Goal: Task Accomplishment & Management: Complete application form

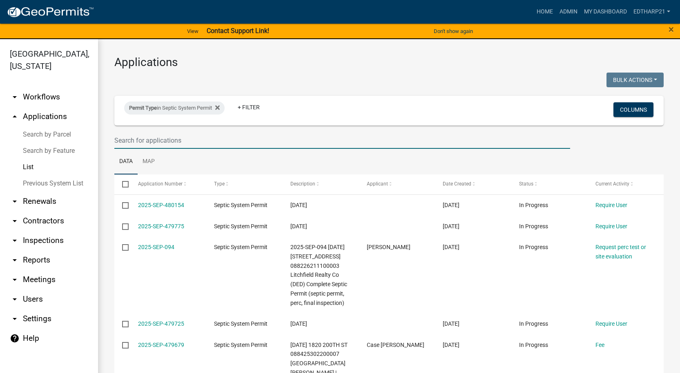
click at [124, 141] on input "text" at bounding box center [341, 140] width 455 height 17
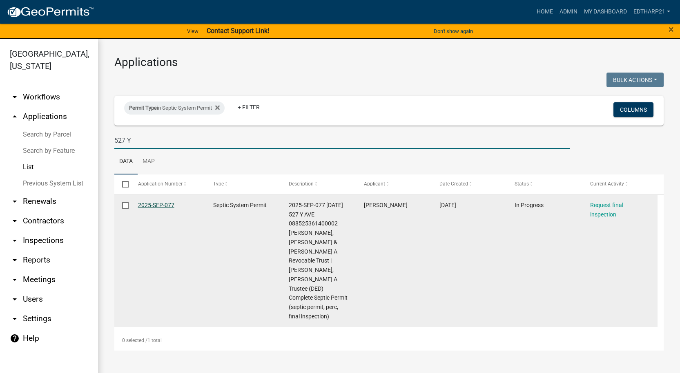
type input "527 Y"
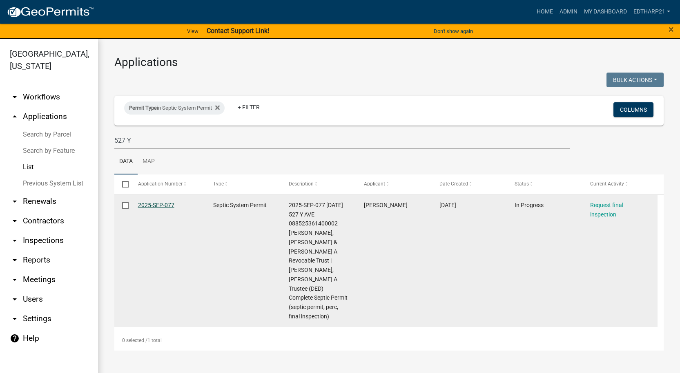
click at [171, 203] on link "2025-SEP-077" at bounding box center [156, 205] width 36 height 7
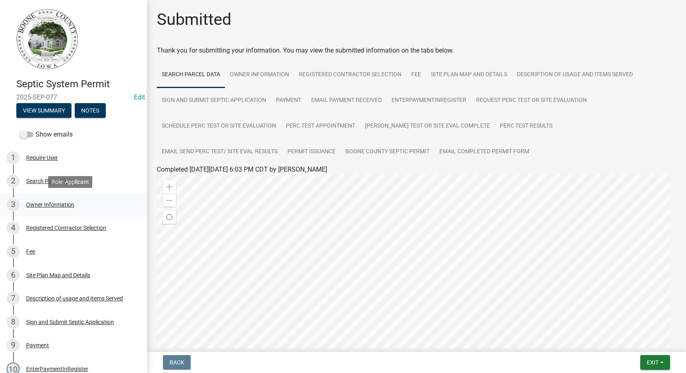
scroll to position [286, 0]
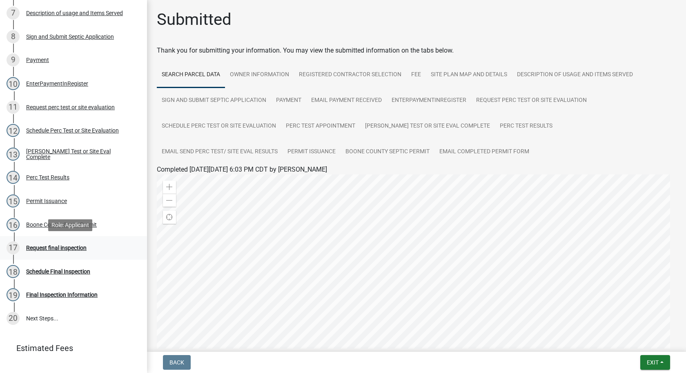
click at [78, 246] on div "Request final inspection" at bounding box center [56, 248] width 60 height 6
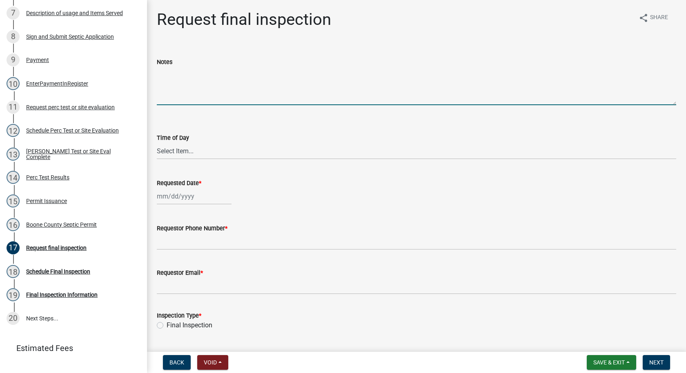
click at [169, 74] on textarea "Notes" at bounding box center [416, 86] width 519 height 38
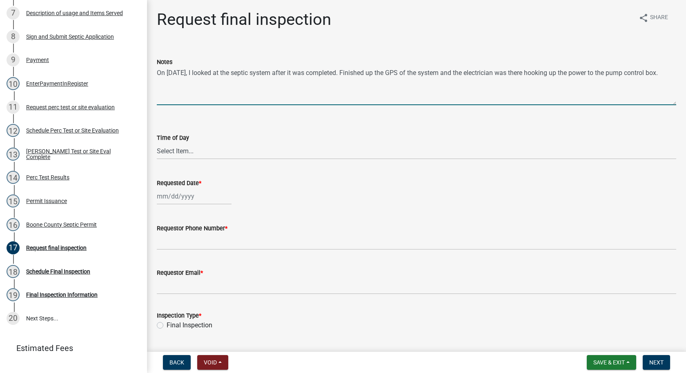
type textarea "On [DATE], I looked at the septic system after it was completed. Finished up th…"
click at [175, 150] on select "Select Item... AM PM" at bounding box center [416, 151] width 519 height 17
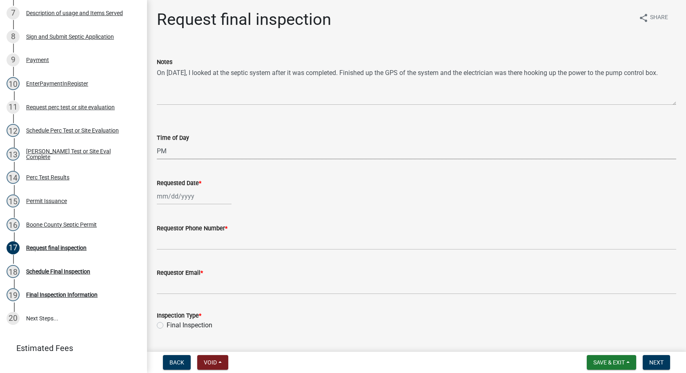
click at [157, 143] on select "Select Item... AM PM" at bounding box center [416, 151] width 519 height 17
click at [167, 150] on select "Select Item... AM PM" at bounding box center [416, 151] width 519 height 17
click at [157, 143] on select "Select Item... AM PM" at bounding box center [416, 151] width 519 height 17
select select "ea230207-152d-431d-88d2-69d4b5aeb3ad"
click at [169, 195] on div at bounding box center [194, 196] width 75 height 17
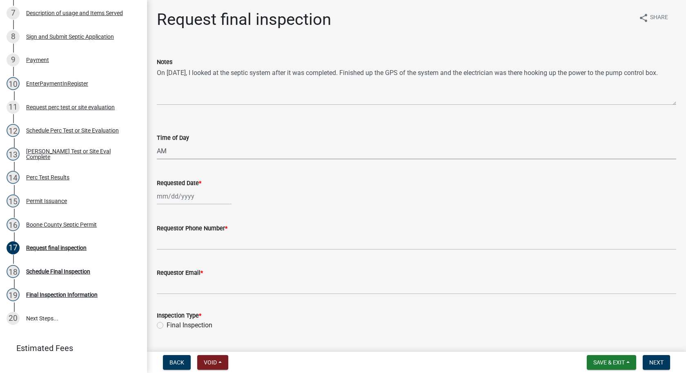
select select "9"
select select "2025"
click at [193, 265] on div "17" at bounding box center [190, 266] width 13 height 13
type input "[DATE]"
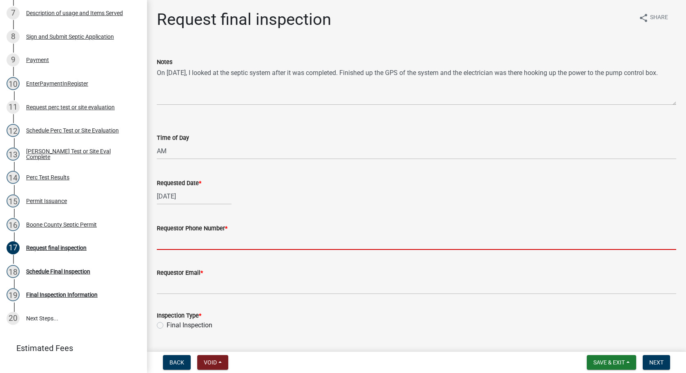
click at [175, 245] on input "Requestor Phone Number *" at bounding box center [416, 241] width 519 height 17
type input "[PHONE_NUMBER]"
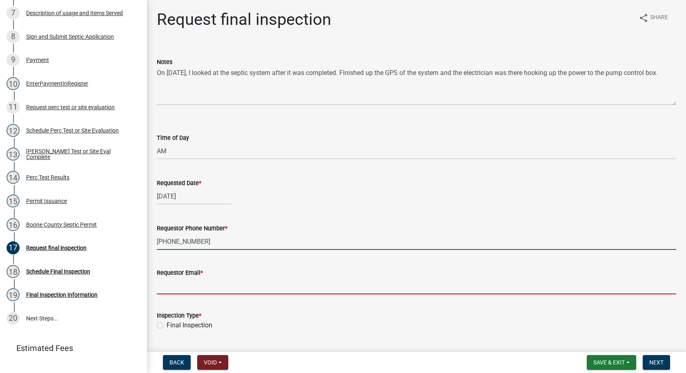
click at [198, 283] on input "Requestor Email *" at bounding box center [416, 286] width 519 height 17
type input "[PERSON_NAME][EMAIL_ADDRESS][DOMAIN_NAME]"
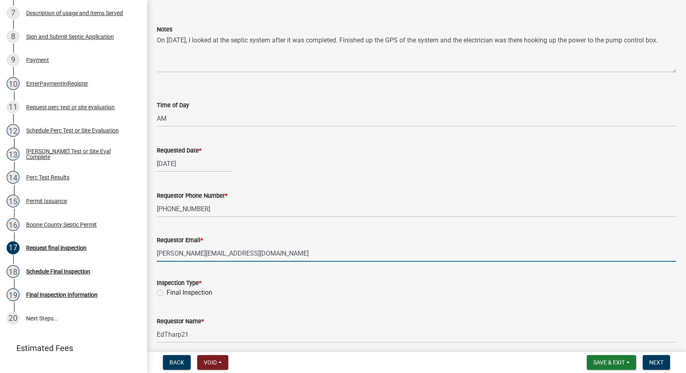
scroll to position [65, 0]
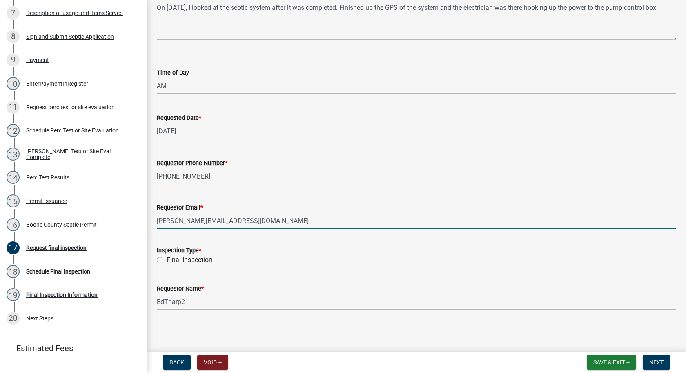
click at [167, 259] on label "Final Inspection" at bounding box center [190, 260] width 46 height 10
click at [167, 259] on input "Final Inspection" at bounding box center [169, 257] width 5 height 5
radio input "true"
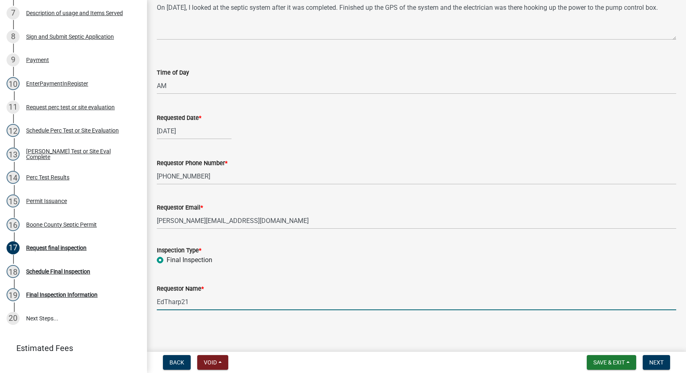
click at [192, 304] on input "EdTharp21" at bounding box center [416, 302] width 519 height 17
type input "E"
type input "[PERSON_NAME]"
click at [661, 362] on span "Next" at bounding box center [656, 363] width 14 height 7
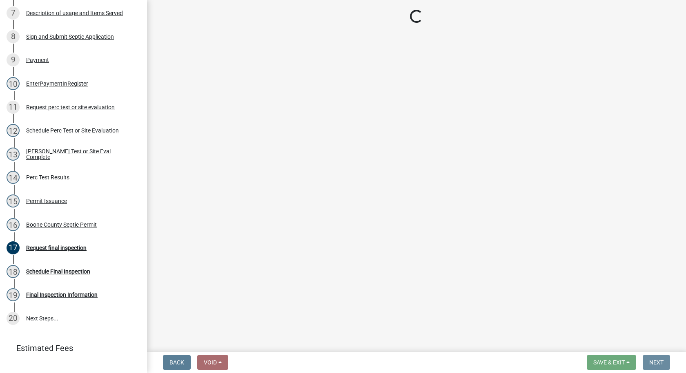
scroll to position [0, 0]
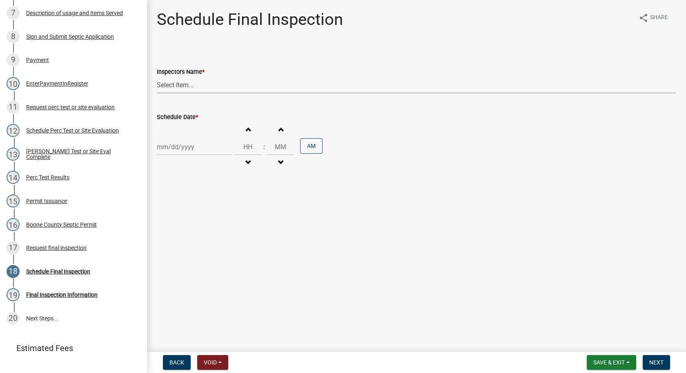
click at [168, 87] on select "Select Item... EdTharp21 (EdTharp21) mspeers ([PERSON_NAME]) WandaCox ([PERSON_…" at bounding box center [416, 85] width 519 height 17
select select "1166babb-7ce8-442f-9c4a-1180ef3e1882"
click at [157, 77] on select "Select Item... EdTharp21 (EdTharp21) mspeers ([PERSON_NAME]) WandaCox ([PERSON_…" at bounding box center [416, 85] width 519 height 17
click at [166, 147] on div at bounding box center [194, 147] width 75 height 17
select select "9"
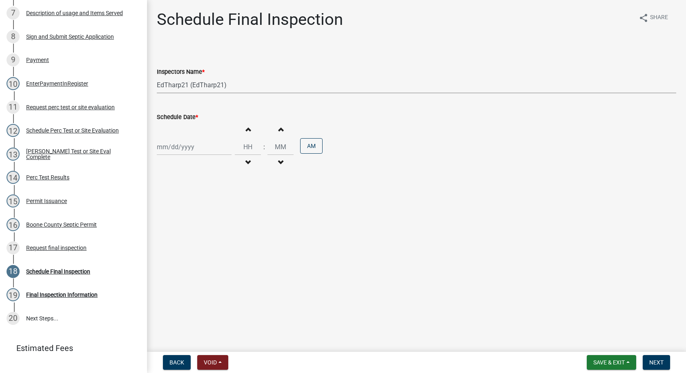
select select "2025"
click at [193, 212] on div "17" at bounding box center [190, 216] width 13 height 13
type input "[DATE]"
click at [247, 158] on button "Decrement hours" at bounding box center [247, 162] width 17 height 15
type input "11"
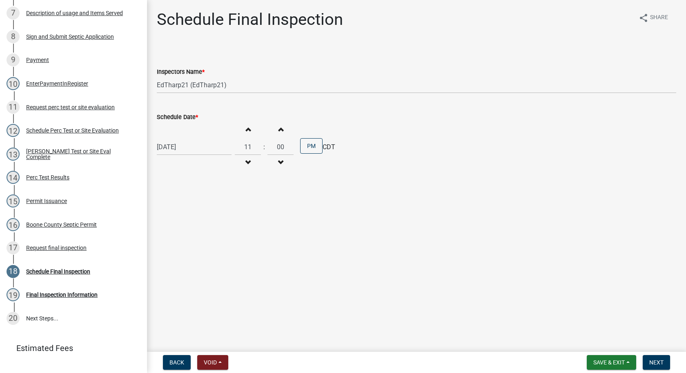
click at [278, 128] on span "button" at bounding box center [280, 129] width 4 height 7
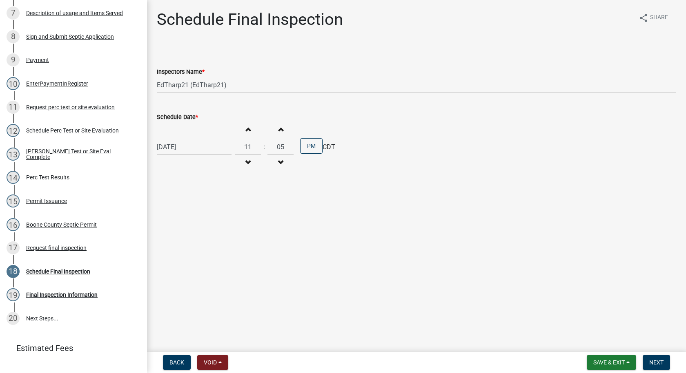
click at [278, 128] on span "button" at bounding box center [280, 129] width 4 height 7
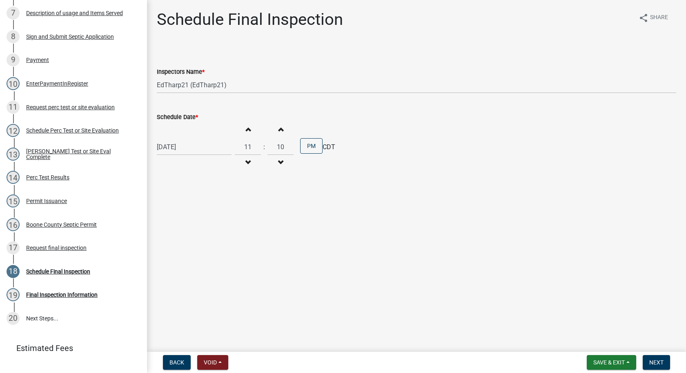
click at [278, 128] on span "button" at bounding box center [280, 129] width 4 height 7
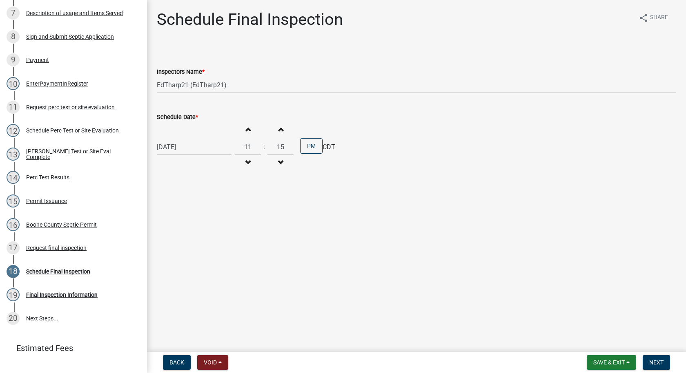
click at [278, 128] on span "button" at bounding box center [280, 129] width 4 height 7
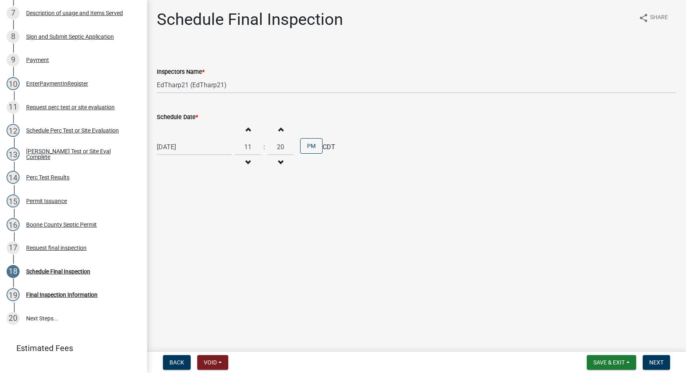
click at [278, 128] on span "button" at bounding box center [280, 129] width 4 height 7
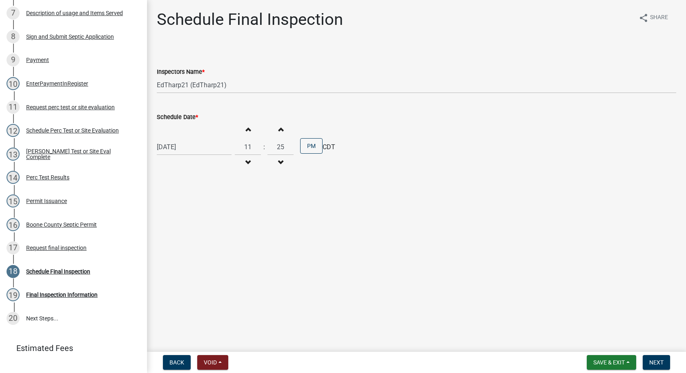
click at [278, 128] on span "button" at bounding box center [280, 129] width 4 height 7
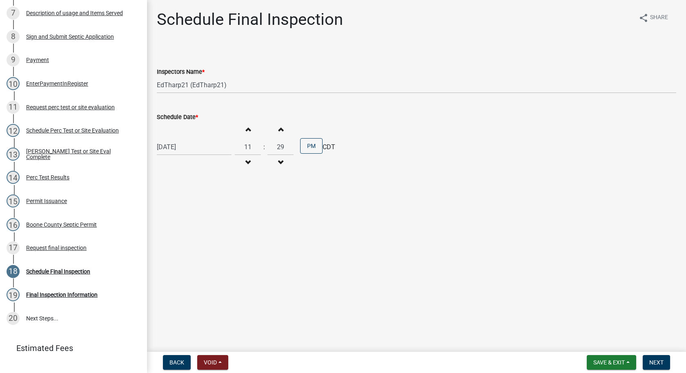
type input "30"
click at [300, 142] on button "PM" at bounding box center [311, 146] width 22 height 16
click at [305, 147] on button "AM" at bounding box center [311, 146] width 22 height 16
click at [655, 364] on span "Next" at bounding box center [656, 363] width 14 height 7
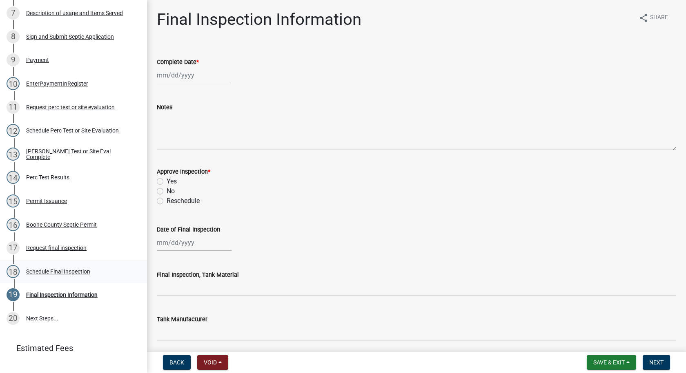
click at [66, 272] on div "Schedule Final Inspection" at bounding box center [58, 272] width 64 height 6
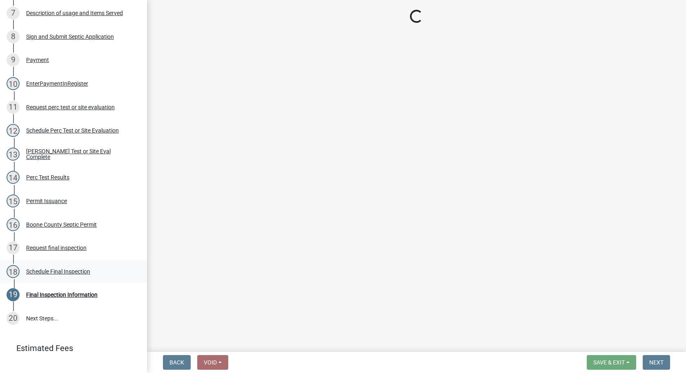
select select "1166babb-7ce8-442f-9c4a-1180ef3e1882"
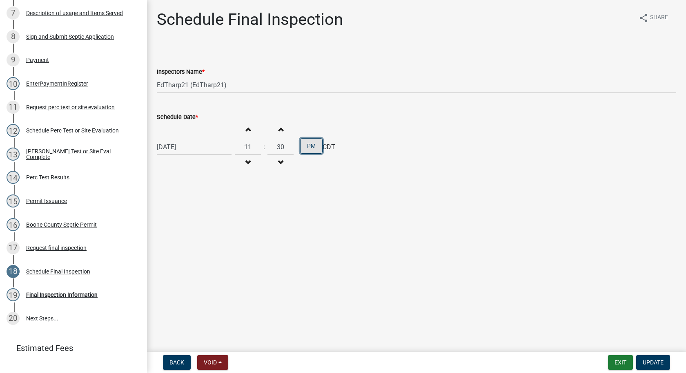
click at [306, 147] on button "PM" at bounding box center [311, 146] width 22 height 16
click at [652, 359] on button "Update" at bounding box center [653, 362] width 34 height 15
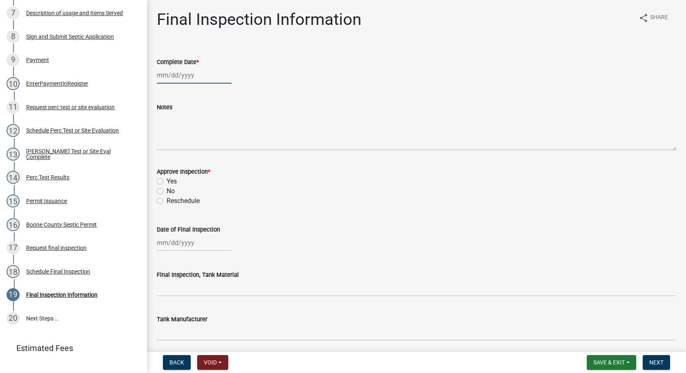
click at [167, 77] on div at bounding box center [194, 75] width 75 height 17
select select "9"
select select "2025"
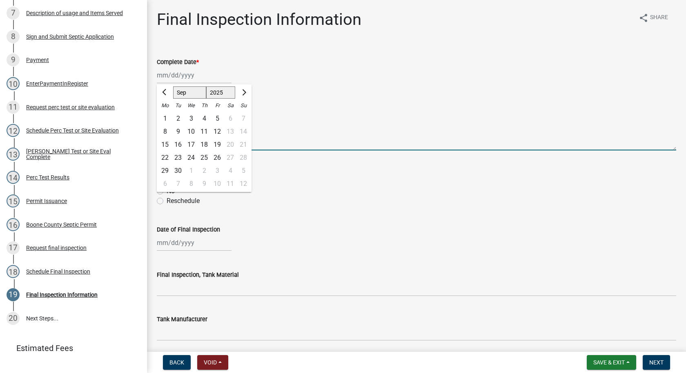
click at [325, 114] on textarea "Notes" at bounding box center [416, 131] width 519 height 38
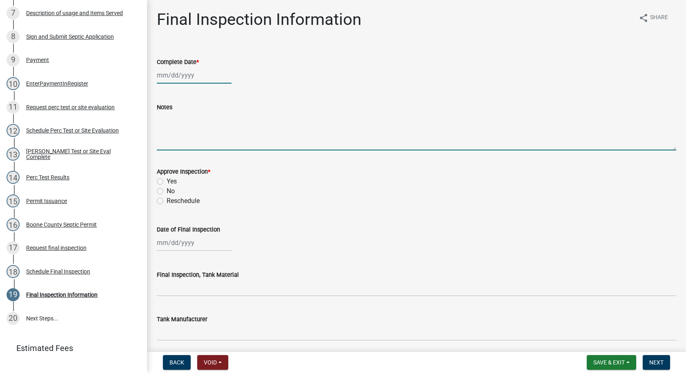
click at [189, 74] on div at bounding box center [194, 75] width 75 height 17
select select "9"
select select "2025"
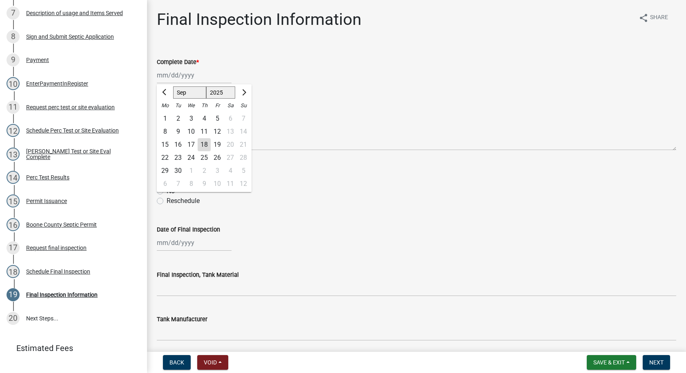
click at [191, 146] on div "17" at bounding box center [190, 144] width 13 height 13
type input "[DATE]"
click at [167, 182] on label "Yes" at bounding box center [172, 182] width 10 height 10
click at [167, 182] on input "Yes" at bounding box center [169, 179] width 5 height 5
radio input "true"
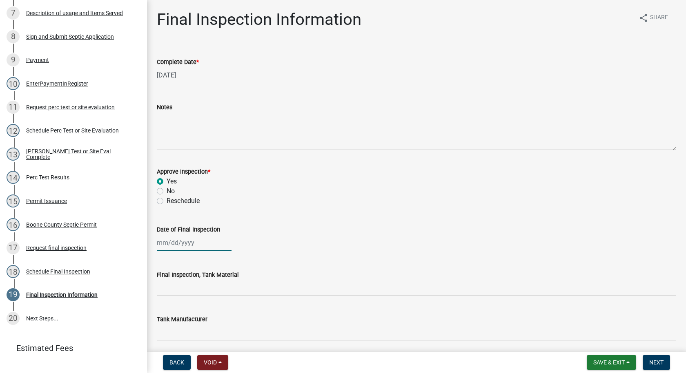
click at [178, 243] on div at bounding box center [194, 243] width 75 height 17
select select "9"
select select "2025"
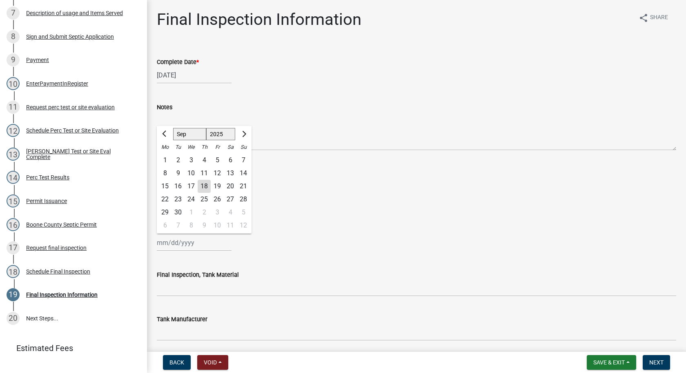
click at [192, 185] on div "17" at bounding box center [190, 186] width 13 height 13
type input "[DATE]"
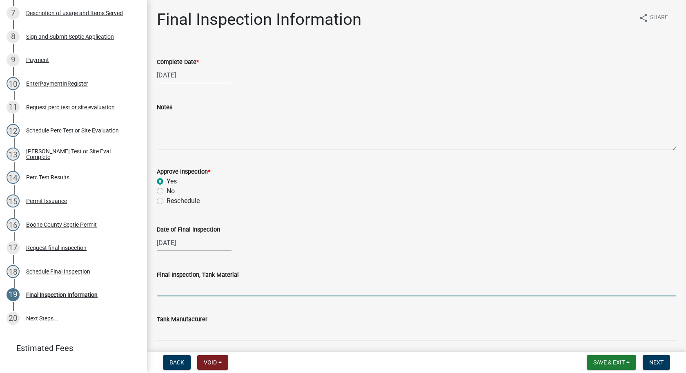
click at [188, 292] on input "Final Inspection, Tank Material" at bounding box center [416, 288] width 519 height 17
type input "Cement"
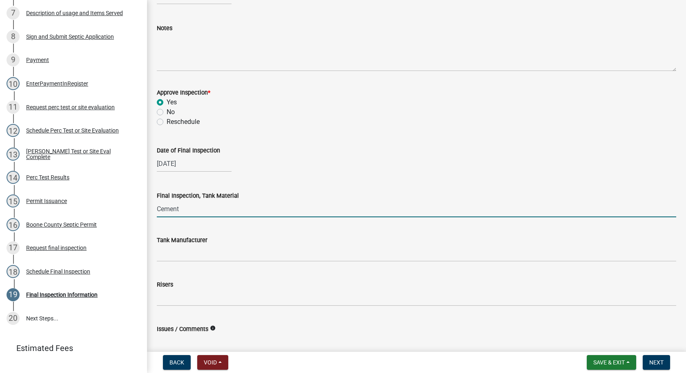
scroll to position [82, 0]
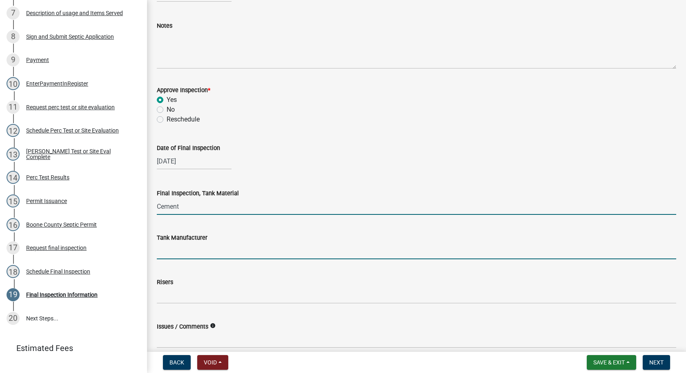
click at [178, 252] on input "Tank Manufacturer" at bounding box center [416, 251] width 519 height 17
type input "Indianola"
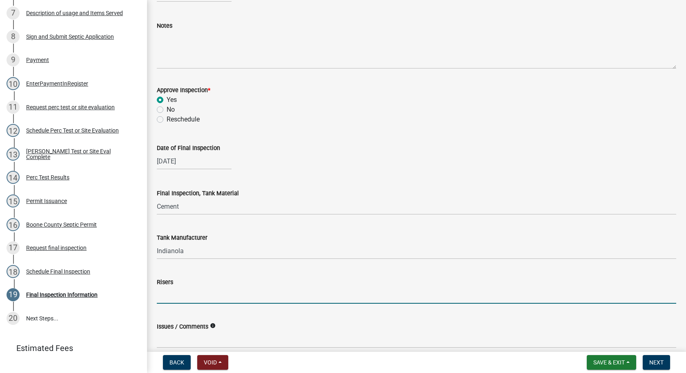
click at [166, 296] on input "Risers" at bounding box center [416, 295] width 519 height 17
type input "18""
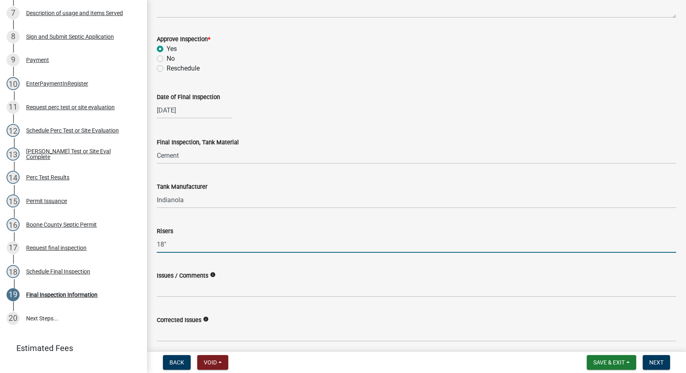
scroll to position [204, 0]
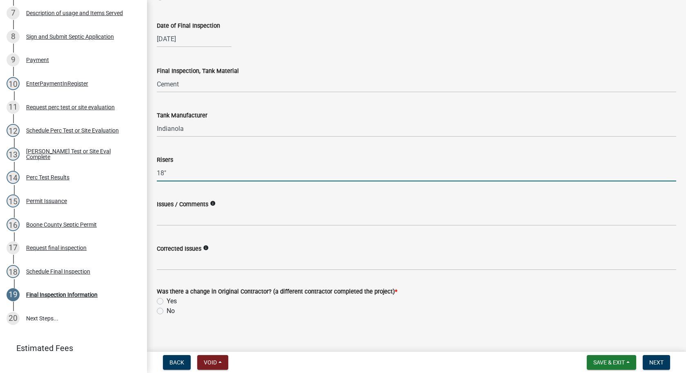
click at [167, 312] on label "No" at bounding box center [171, 312] width 8 height 10
click at [167, 312] on input "No" at bounding box center [169, 309] width 5 height 5
radio input "true"
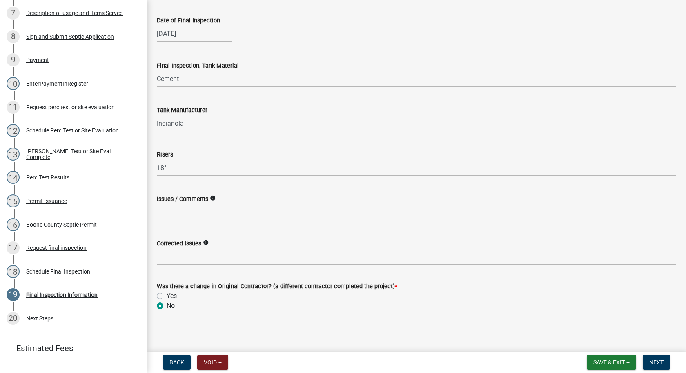
scroll to position [211, 0]
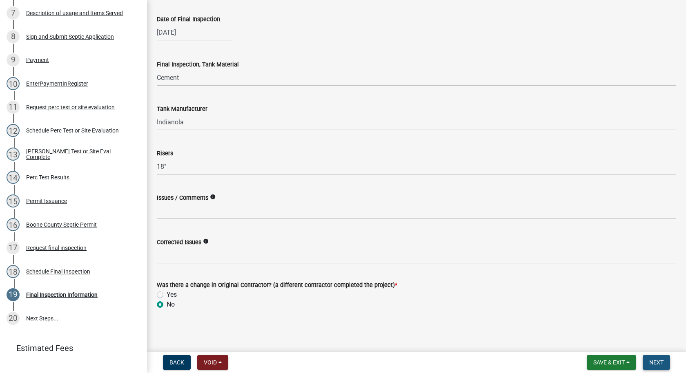
click at [660, 360] on span "Next" at bounding box center [656, 363] width 14 height 7
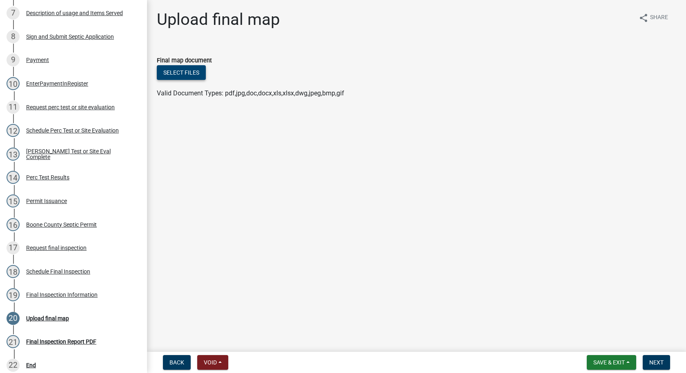
click at [189, 72] on button "Select files" at bounding box center [181, 72] width 49 height 15
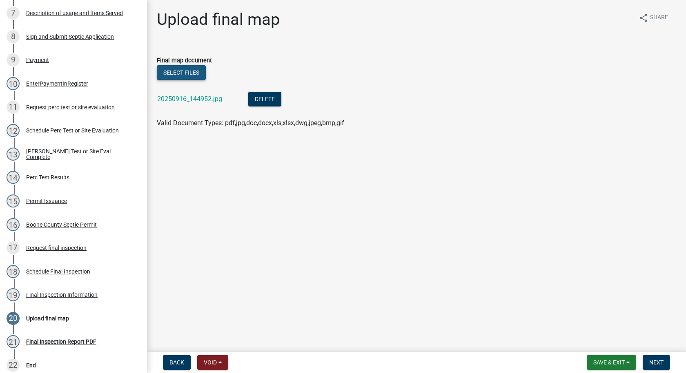
click at [197, 69] on button "Select files" at bounding box center [181, 72] width 49 height 15
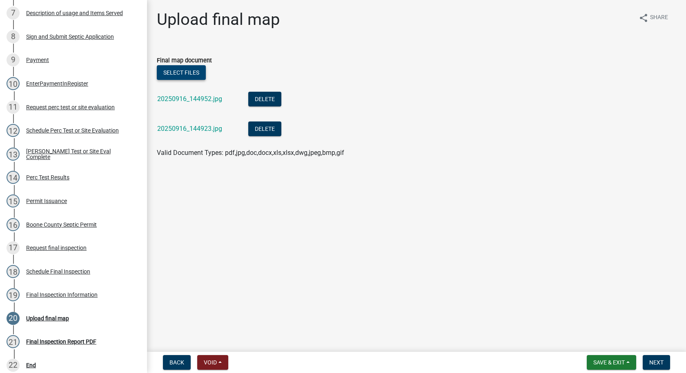
click at [181, 69] on button "Select files" at bounding box center [181, 72] width 49 height 15
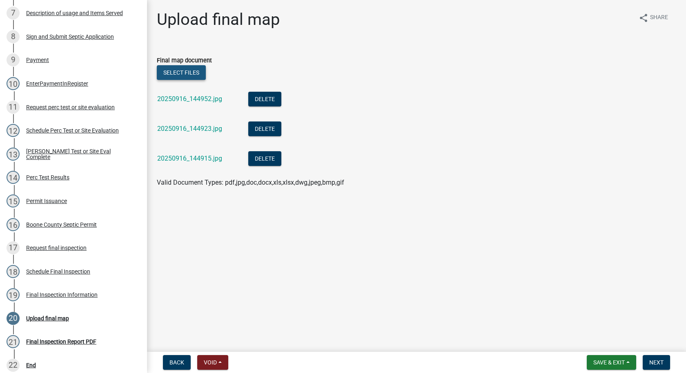
click at [185, 69] on button "Select files" at bounding box center [181, 72] width 49 height 15
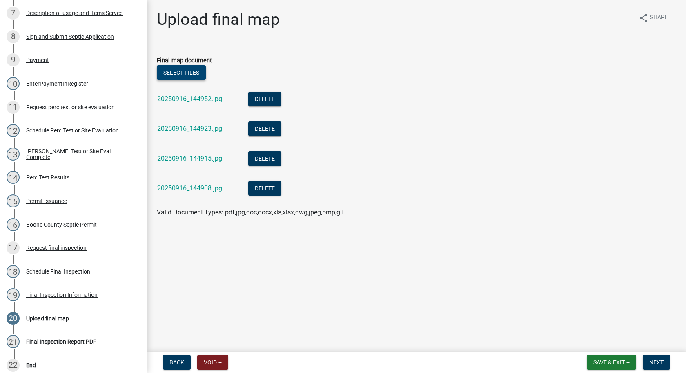
click at [202, 71] on button "Select files" at bounding box center [181, 72] width 49 height 15
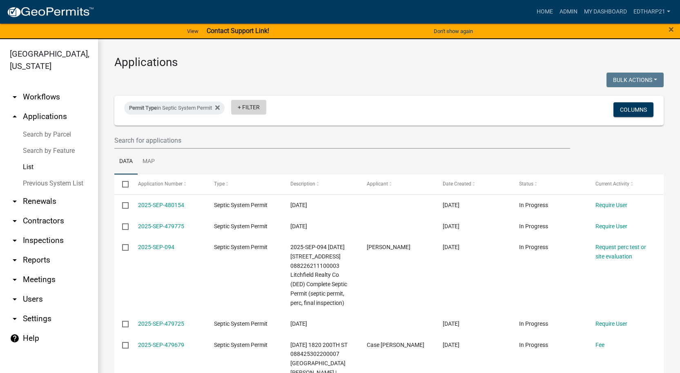
click at [242, 107] on link "+ Filter" at bounding box center [248, 107] width 35 height 15
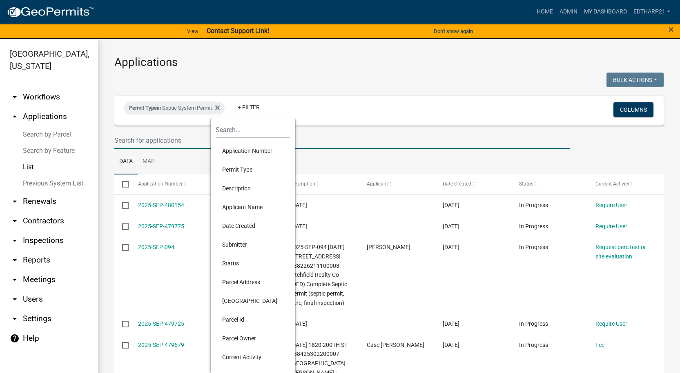
click at [124, 138] on input "text" at bounding box center [341, 140] width 455 height 17
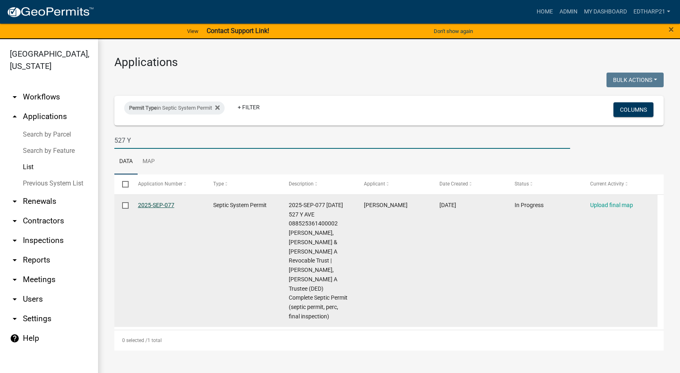
type input "527 Y"
click at [160, 204] on link "2025-SEP-077" at bounding box center [156, 205] width 36 height 7
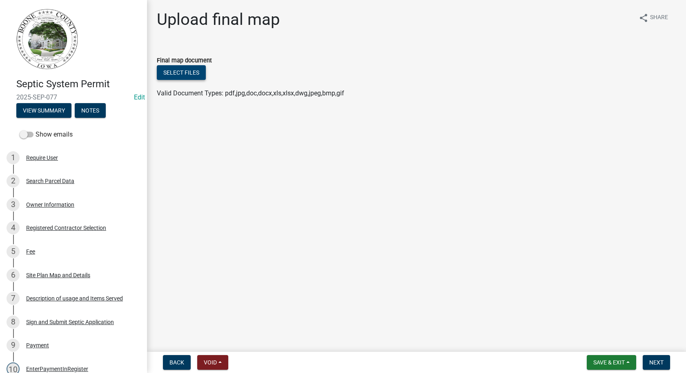
click at [167, 73] on button "Select files" at bounding box center [181, 72] width 49 height 15
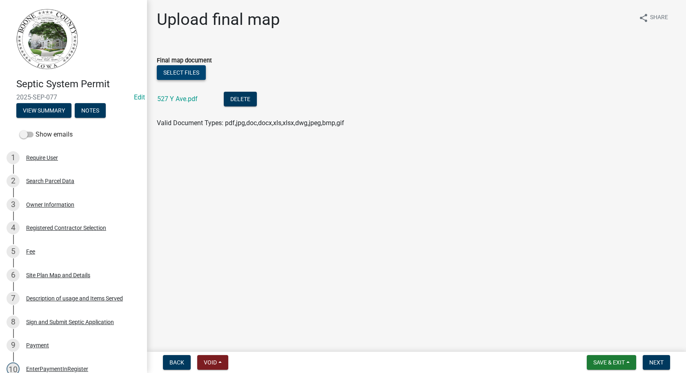
click at [182, 73] on button "Select files" at bounding box center [181, 72] width 49 height 15
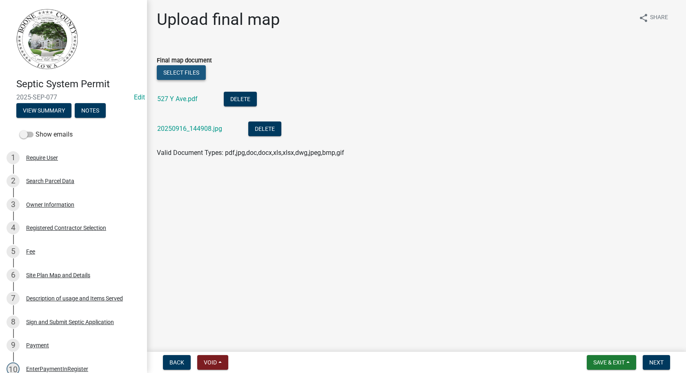
click at [191, 72] on button "Select files" at bounding box center [181, 72] width 49 height 15
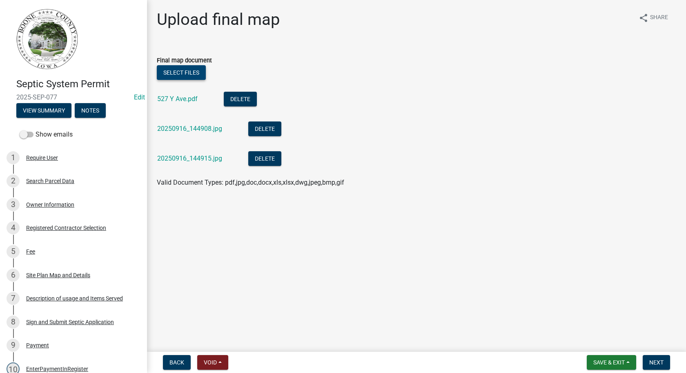
click at [198, 71] on button "Select files" at bounding box center [181, 72] width 49 height 15
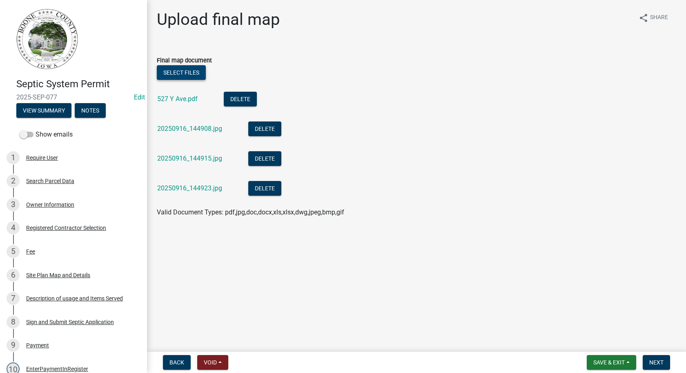
click at [193, 68] on button "Select files" at bounding box center [181, 72] width 49 height 15
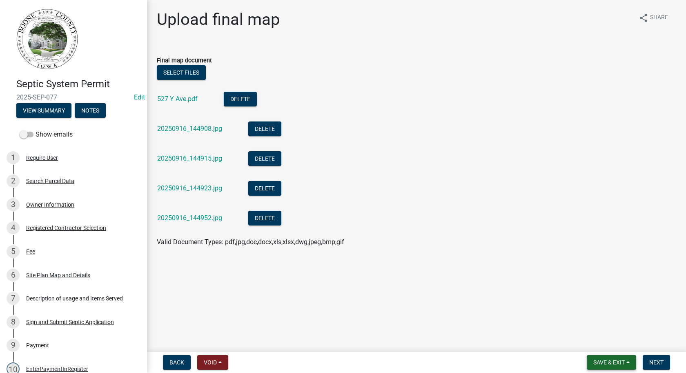
click at [603, 364] on span "Save & Exit" at bounding box center [608, 363] width 31 height 7
click at [591, 320] on button "Save" at bounding box center [603, 322] width 65 height 20
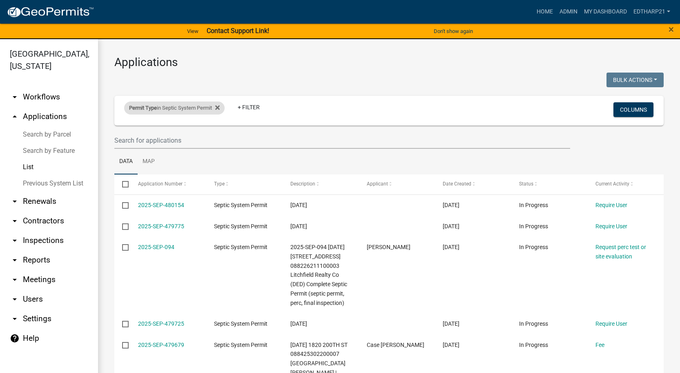
click at [190, 106] on div "Permit Type in Septic System Permit" at bounding box center [174, 108] width 100 height 13
select select "37: '7cb0f417-bbd5-43df-9911-260af9ff4b48'"
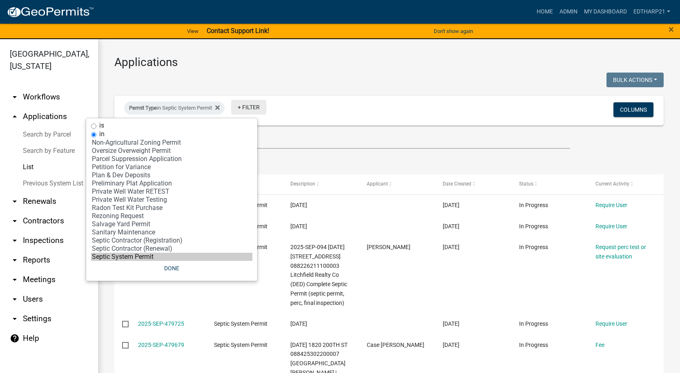
click at [250, 103] on link "+ Filter" at bounding box center [248, 107] width 35 height 15
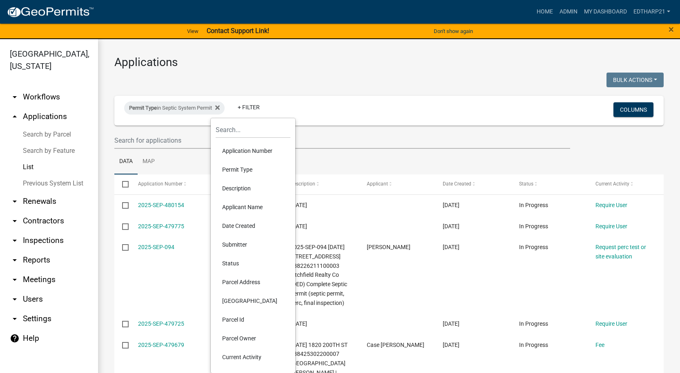
click at [247, 169] on li "Permit Type" at bounding box center [252, 169] width 75 height 19
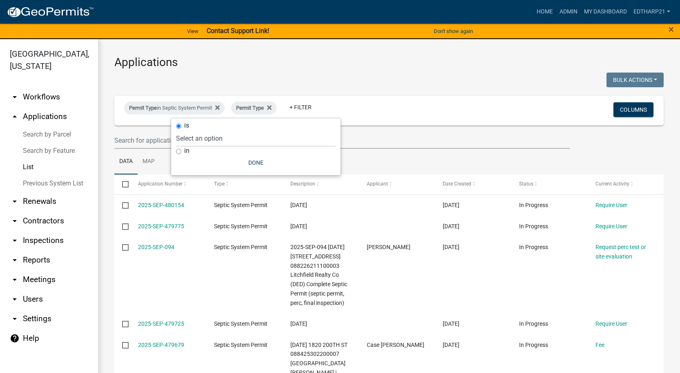
click at [179, 151] on input "in" at bounding box center [178, 151] width 5 height 5
radio input "true"
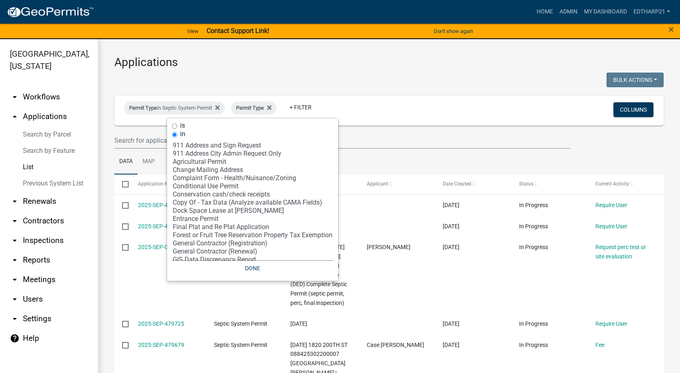
select select "5: 'cea70cfb-f20a-421d-8ae1-d2b5dcedfe1f'"
click at [203, 178] on option "Complaint Form - Health/Nuisance/Zoning" at bounding box center [252, 178] width 161 height 8
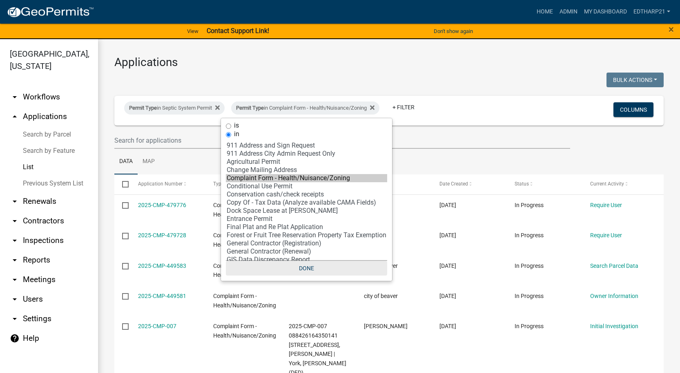
click at [312, 269] on button "Done" at bounding box center [306, 268] width 161 height 15
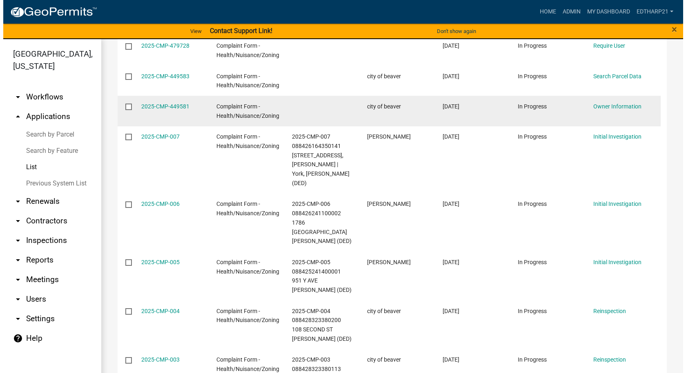
scroll to position [204, 0]
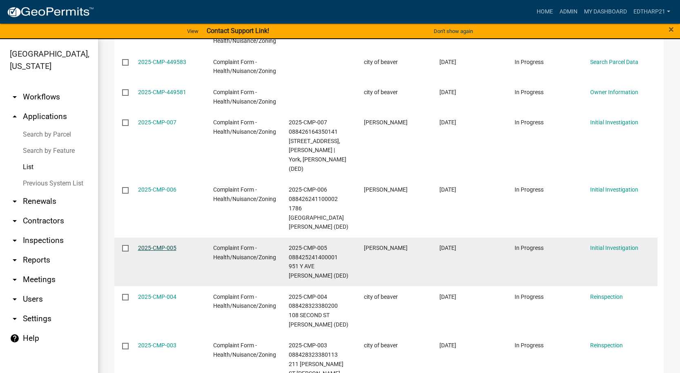
click at [172, 245] on link "2025-CMP-005" at bounding box center [157, 248] width 38 height 7
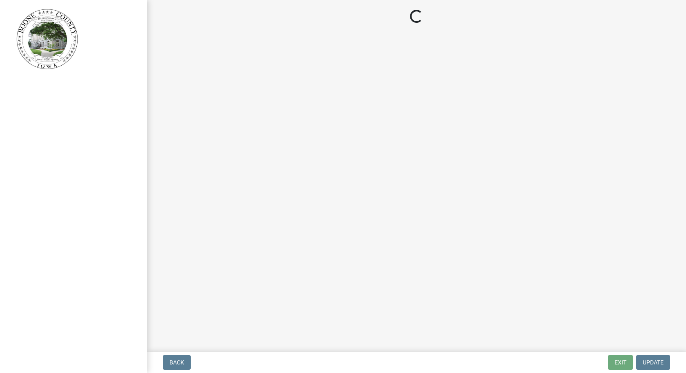
select select "21ef9c59-0cbd-4e2a-b88f-c51ce189f8d7"
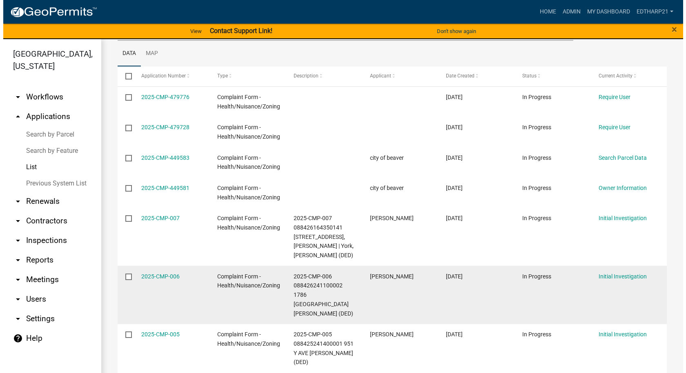
scroll to position [122, 0]
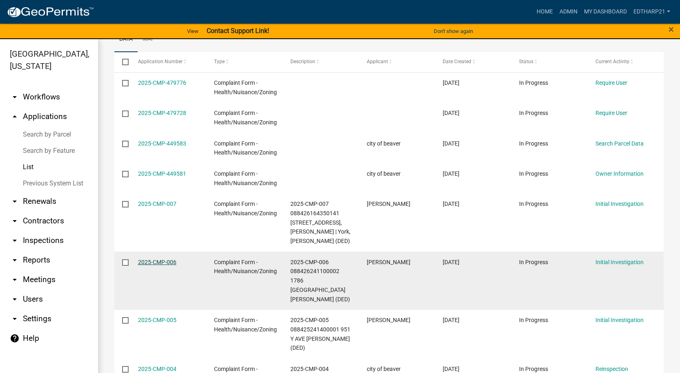
click at [168, 262] on link "2025-CMP-006" at bounding box center [157, 262] width 38 height 7
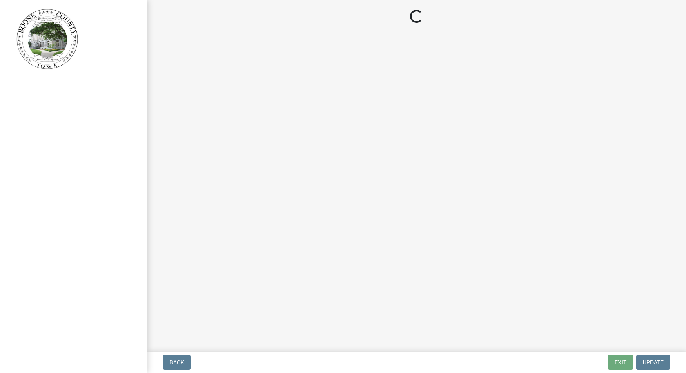
select select "21ef9c59-0cbd-4e2a-b88f-c51ce189f8d7"
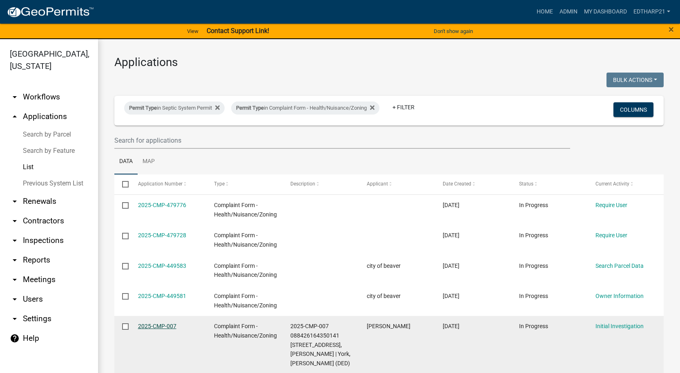
click at [162, 325] on link "2025-CMP-007" at bounding box center [157, 326] width 38 height 7
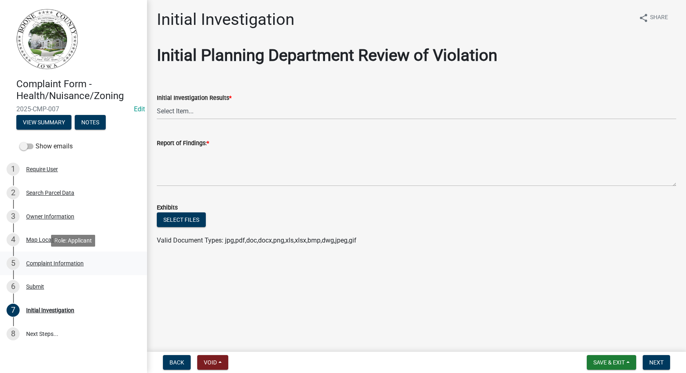
click at [46, 262] on div "Complaint Information" at bounding box center [55, 264] width 58 height 6
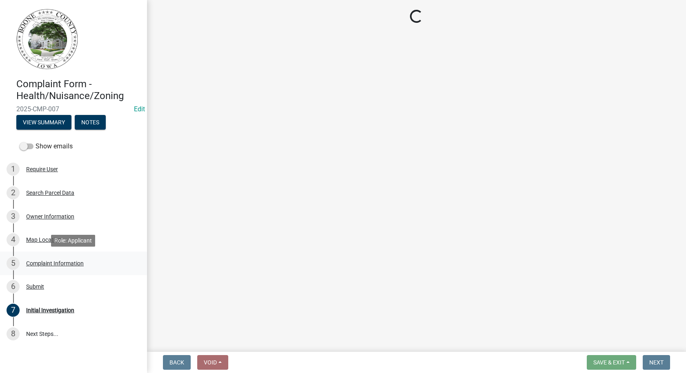
select select "e5105b41-ee81-43cd-9451-f90b03ad4b53"
select select "1dee1262-8be5-4bf7-9542-c3d2c85f9442"
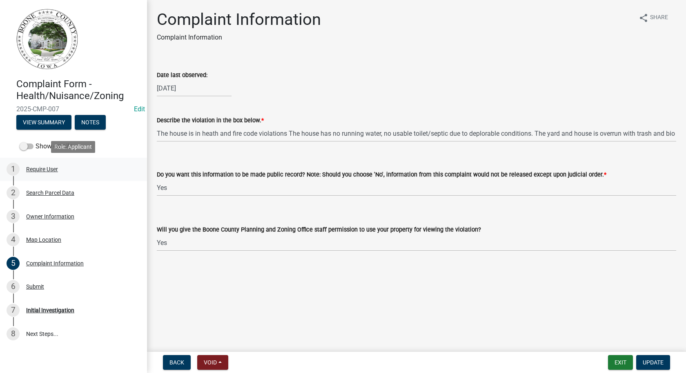
click at [48, 167] on div "Require User" at bounding box center [42, 170] width 32 height 6
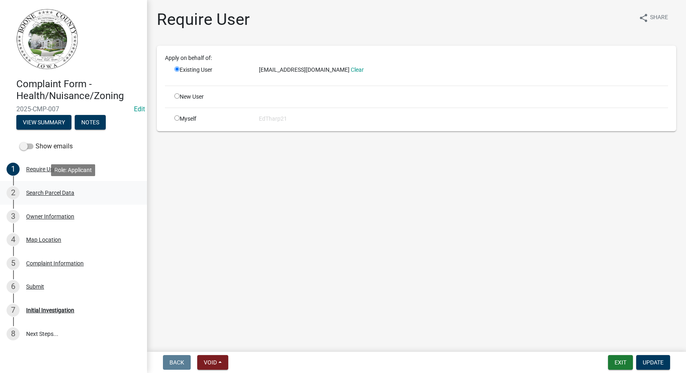
click at [38, 190] on div "Search Parcel Data" at bounding box center [50, 193] width 48 height 6
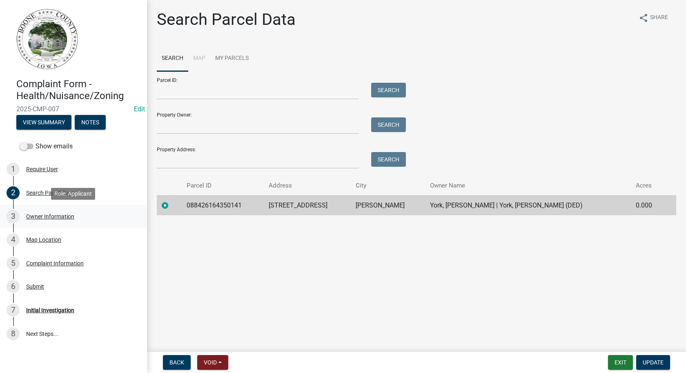
click at [44, 215] on div "Owner Information" at bounding box center [50, 217] width 48 height 6
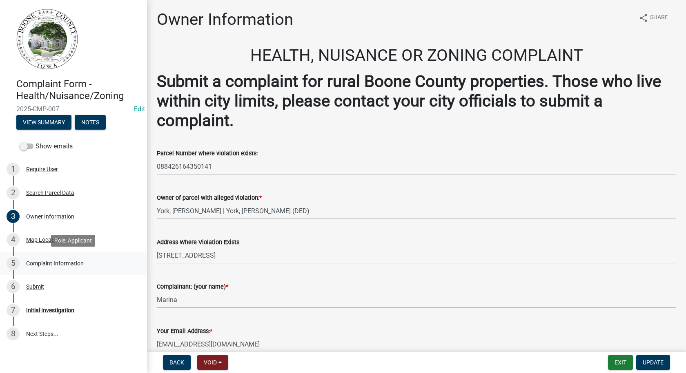
click at [80, 263] on div "Complaint Information" at bounding box center [55, 264] width 58 height 6
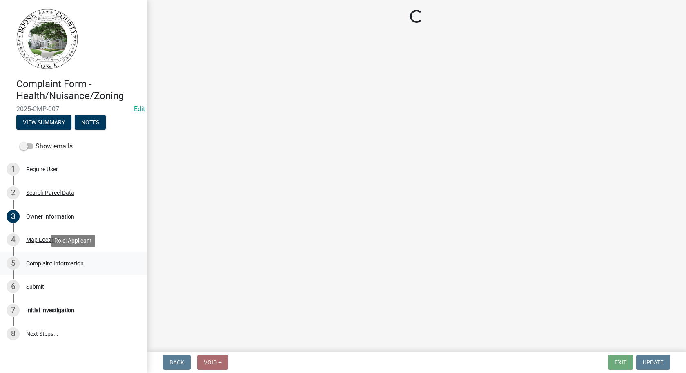
select select "e5105b41-ee81-43cd-9451-f90b03ad4b53"
select select "1dee1262-8be5-4bf7-9542-c3d2c85f9442"
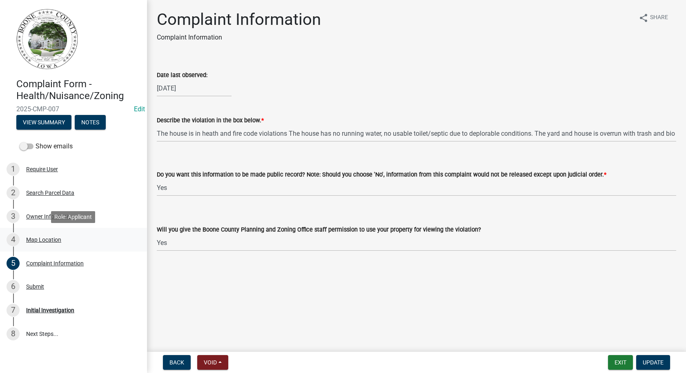
click at [42, 238] on div "Map Location" at bounding box center [43, 240] width 35 height 6
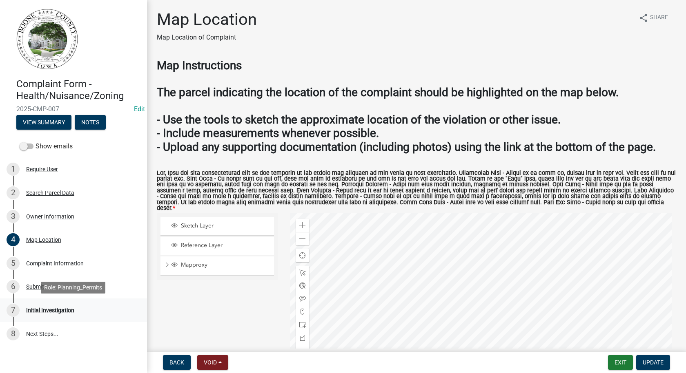
click at [53, 309] on div "Initial Investigation" at bounding box center [50, 311] width 48 height 6
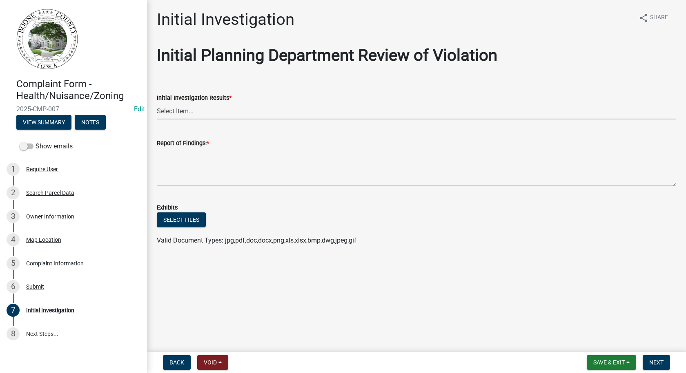
click at [177, 114] on select "Select Item... No Violation Violation Established - contacted owner Violation E…" at bounding box center [416, 111] width 519 height 17
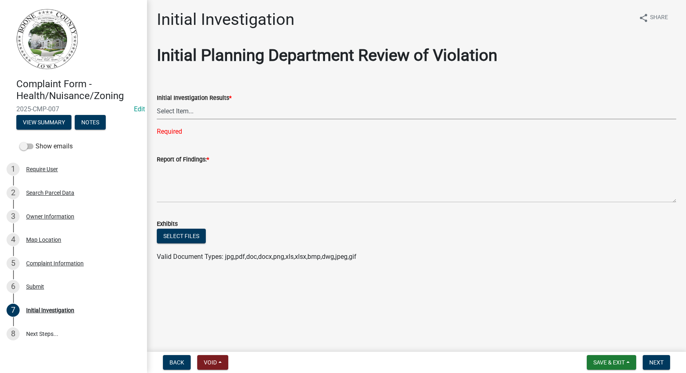
click at [178, 110] on select "Select Item... No Violation Violation Established - contacted owner Violation E…" at bounding box center [416, 111] width 519 height 17
click at [157, 103] on select "Select Item... No Violation Violation Established - contacted owner Violation E…" at bounding box center [416, 111] width 519 height 17
select select "21ef9c59-0cbd-4e2a-b88f-c51ce189f8d7"
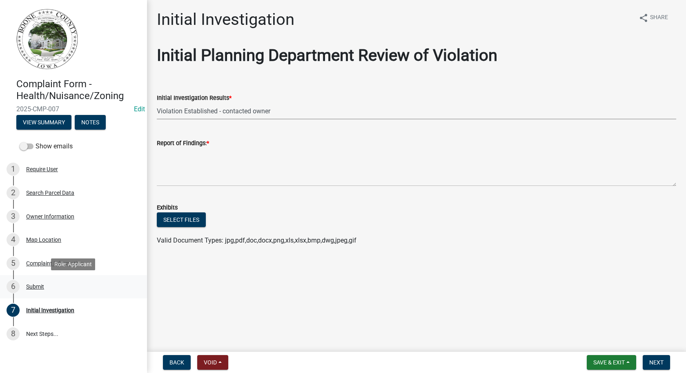
click at [35, 287] on div "Submit" at bounding box center [35, 287] width 18 height 6
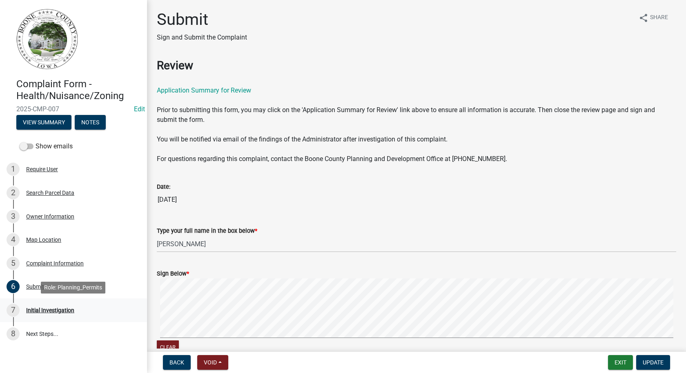
click at [50, 311] on div "Initial Investigation" at bounding box center [50, 311] width 48 height 6
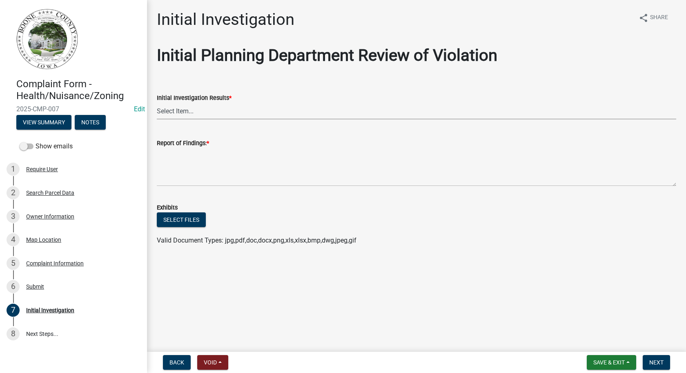
click at [172, 110] on select "Select Item... No Violation Violation Established - contacted owner Violation E…" at bounding box center [416, 111] width 519 height 17
click at [157, 103] on select "Select Item... No Violation Violation Established - contacted owner Violation E…" at bounding box center [416, 111] width 519 height 17
select select "42453c44-93c3-4fe3-853a-6149bfe918f2"
click at [179, 109] on select "Select Item... No Violation Violation Established - contacted owner Violation E…" at bounding box center [416, 111] width 519 height 17
